Goal: Check status: Check status

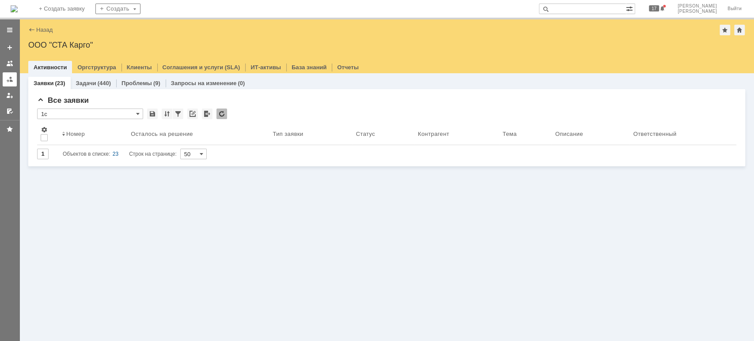
click at [7, 80] on div at bounding box center [9, 79] width 7 height 7
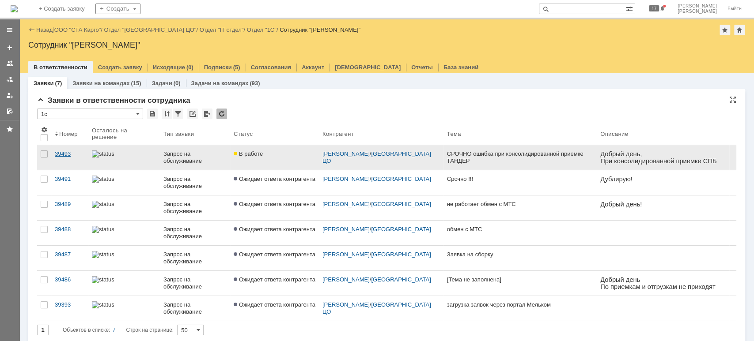
click at [66, 149] on link "39493" at bounding box center [69, 157] width 37 height 25
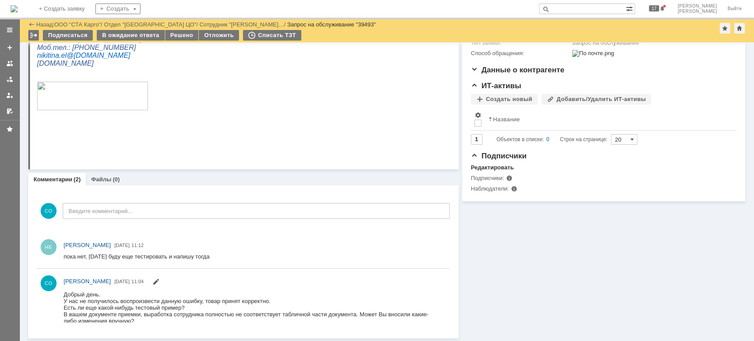
scroll to position [30, 0]
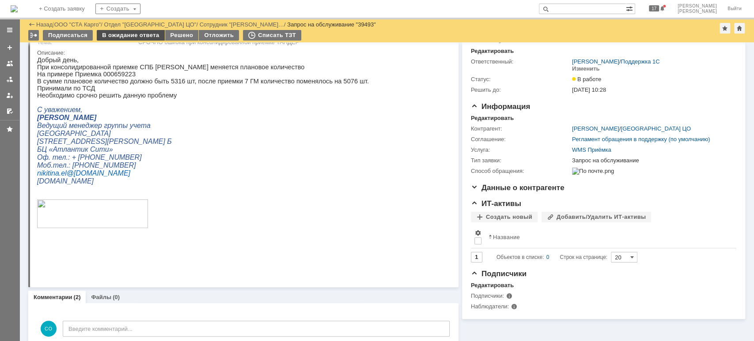
click at [135, 36] on div "В ожидание ответа" at bounding box center [131, 35] width 68 height 11
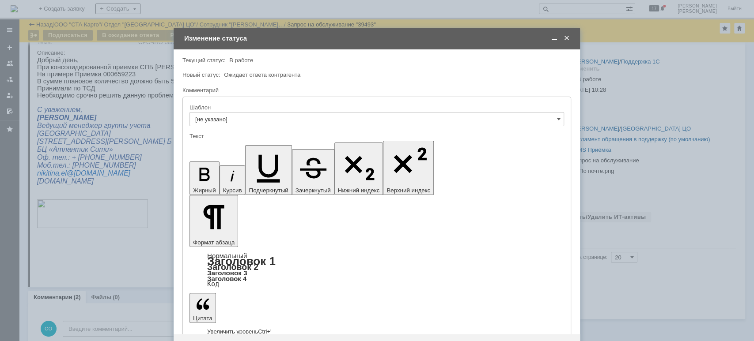
scroll to position [0, 0]
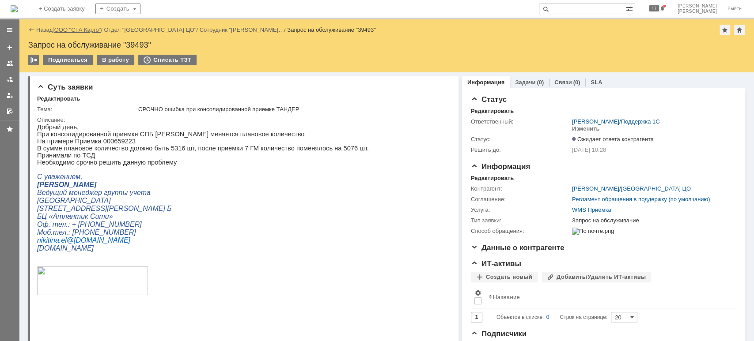
click at [89, 30] on link "ООО "СТА Карго"" at bounding box center [77, 30] width 47 height 7
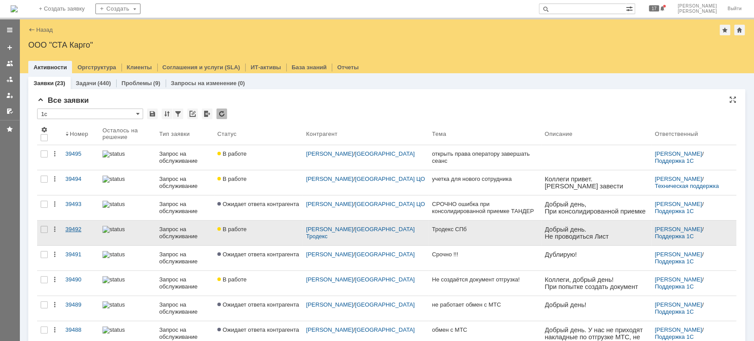
click at [84, 229] on div "39492" at bounding box center [80, 229] width 30 height 7
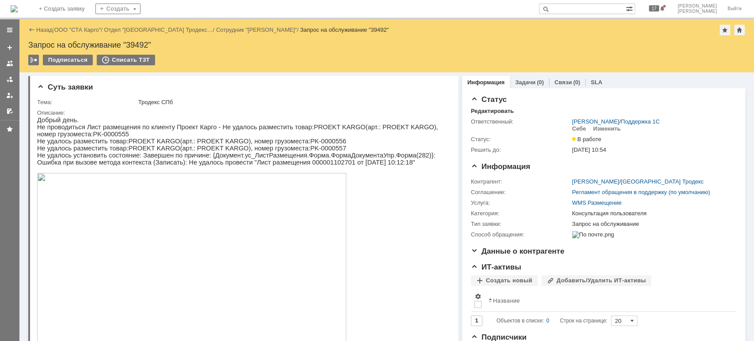
click at [7, 74] on link at bounding box center [10, 79] width 14 height 14
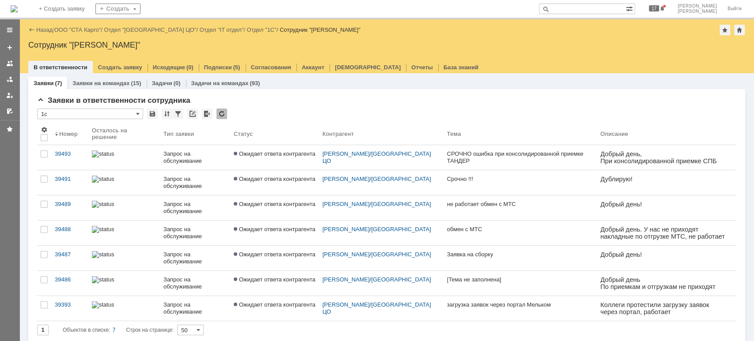
click at [85, 32] on link "ООО "СТА Карго"" at bounding box center [77, 30] width 47 height 7
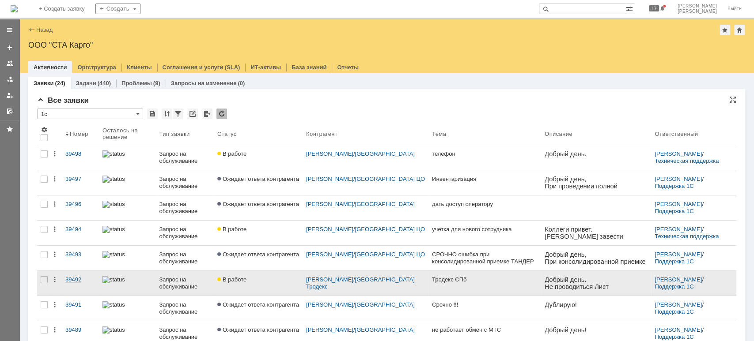
click at [85, 278] on div "39492" at bounding box center [80, 280] width 30 height 7
